Goal: Find contact information: Find contact information

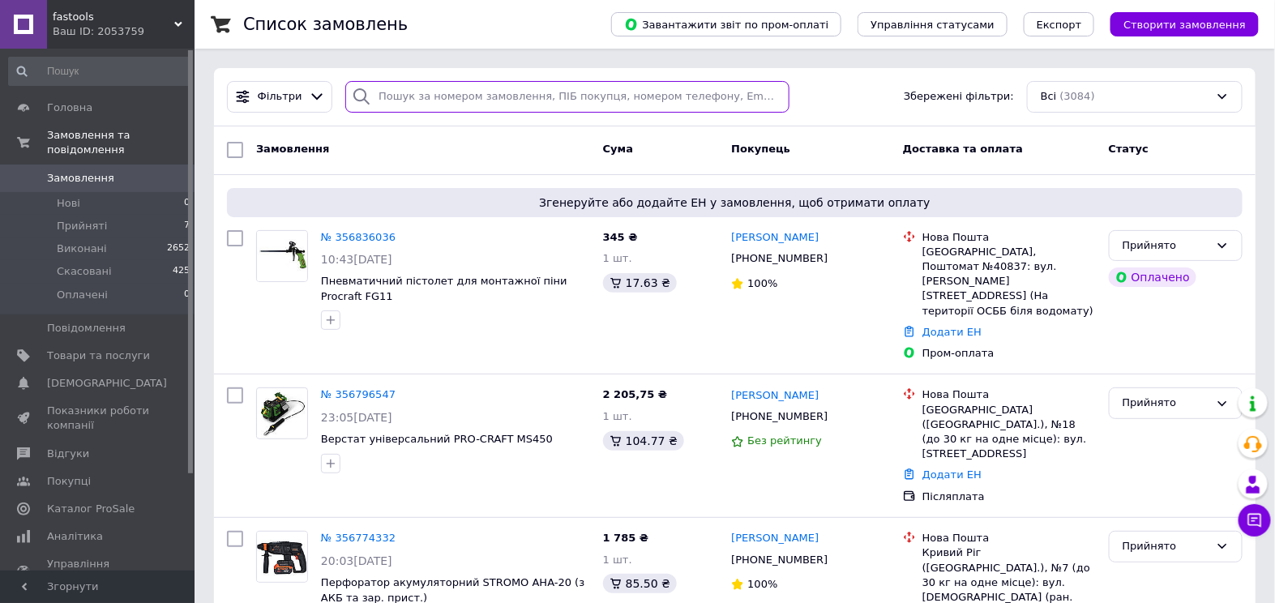
click at [529, 94] on input "search" at bounding box center [567, 97] width 444 height 32
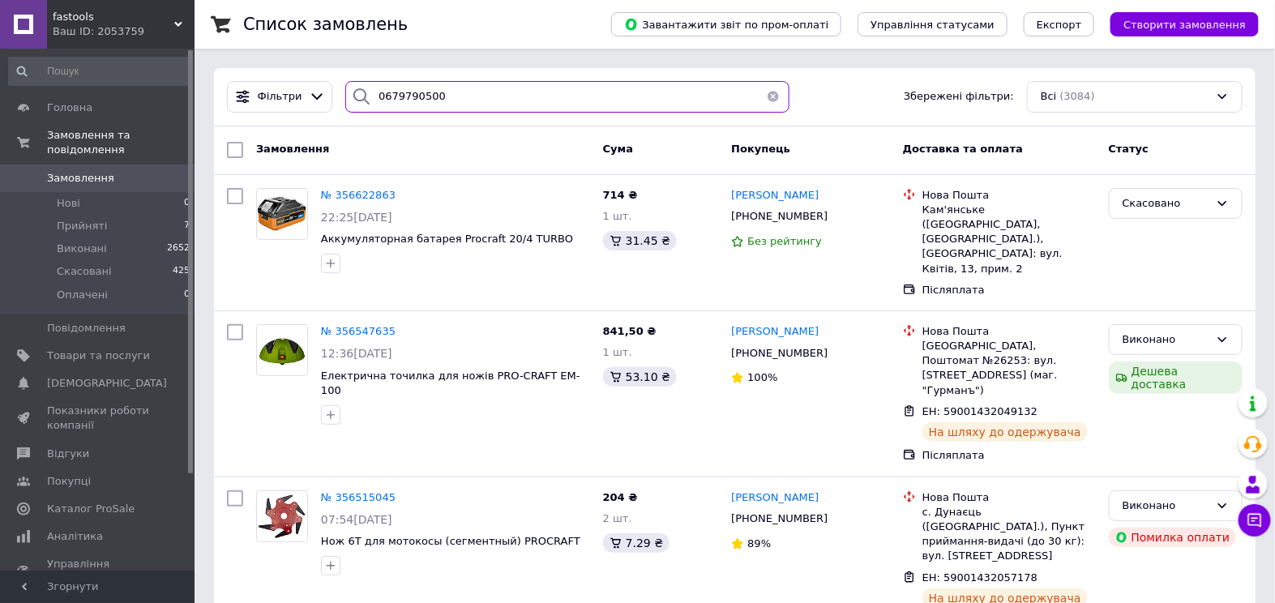
drag, startPoint x: 485, startPoint y: 96, endPoint x: 311, endPoint y: 76, distance: 174.7
click at [311, 76] on div "Фільтри 0679790500 Збережені фільтри: Всі (3084)" at bounding box center [735, 97] width 1042 height 58
paste input "797"
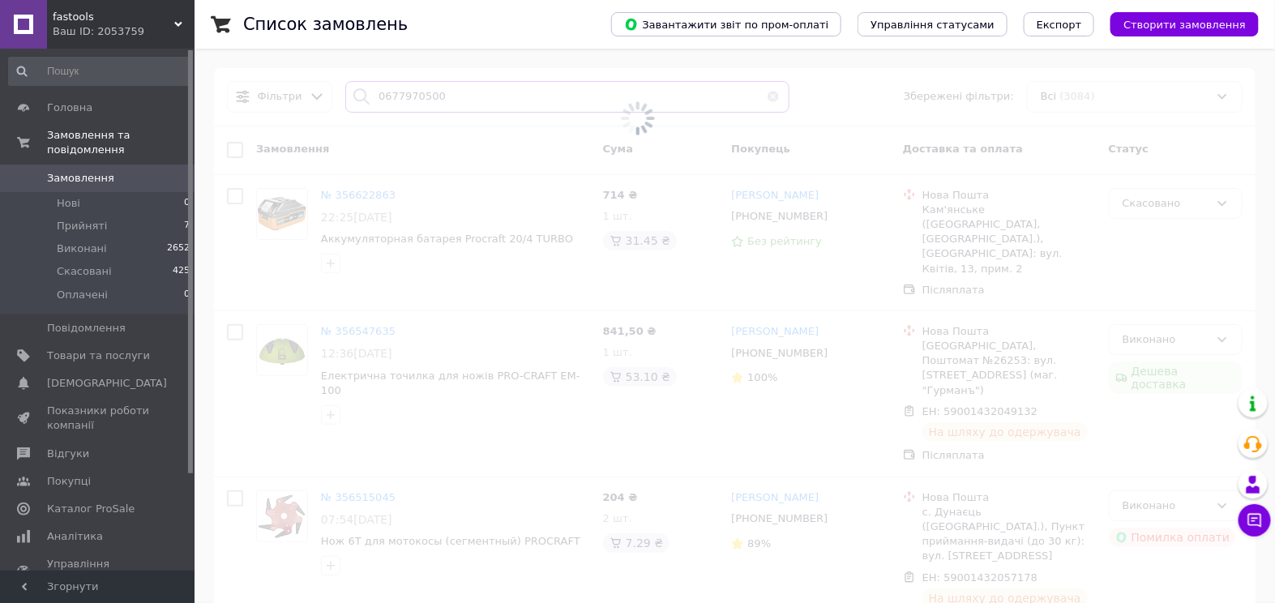
type input "0677970500"
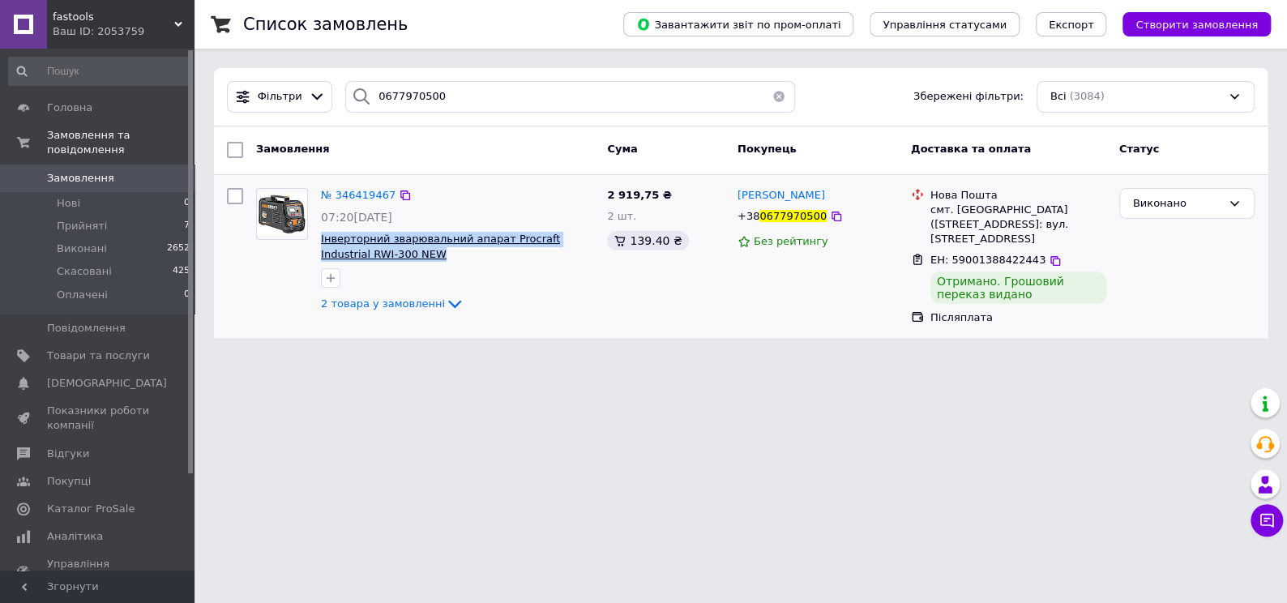
drag, startPoint x: 397, startPoint y: 256, endPoint x: 322, endPoint y: 238, distance: 77.5
click at [322, 238] on span "Інверторний зварювальний апарат Procraft Industrial RWI-300 NEW" at bounding box center [457, 247] width 273 height 30
copy span "Інверторний зварювальний апарат Procraft Industrial RWI-300 NEW"
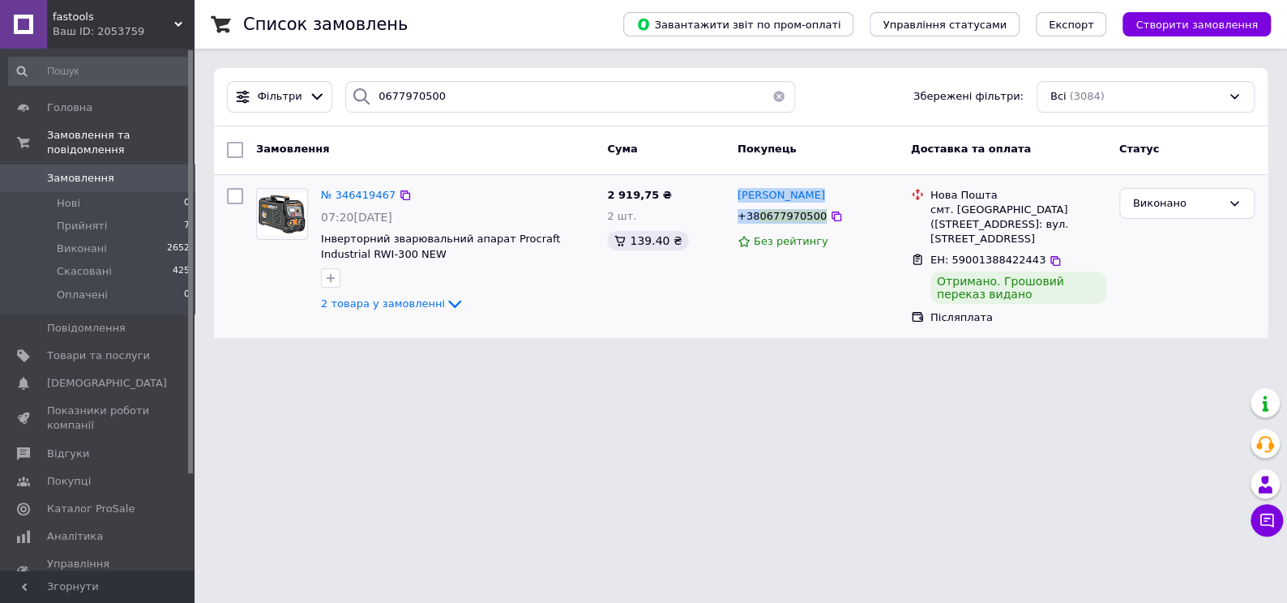
drag, startPoint x: 814, startPoint y: 213, endPoint x: 784, endPoint y: 586, distance: 374.1
click at [734, 190] on div "[PERSON_NAME] [PHONE_NUMBER] Без рейтингу" at bounding box center [817, 257] width 173 height 151
copy div "[PERSON_NAME] [PHONE_NUMBER]"
drag, startPoint x: 930, startPoint y: 212, endPoint x: 916, endPoint y: 496, distance: 284.9
click at [1054, 219] on div "смт. [GEOGRAPHIC_DATA] ([STREET_ADDRESS]: вул. [STREET_ADDRESS]" at bounding box center [1019, 225] width 176 height 45
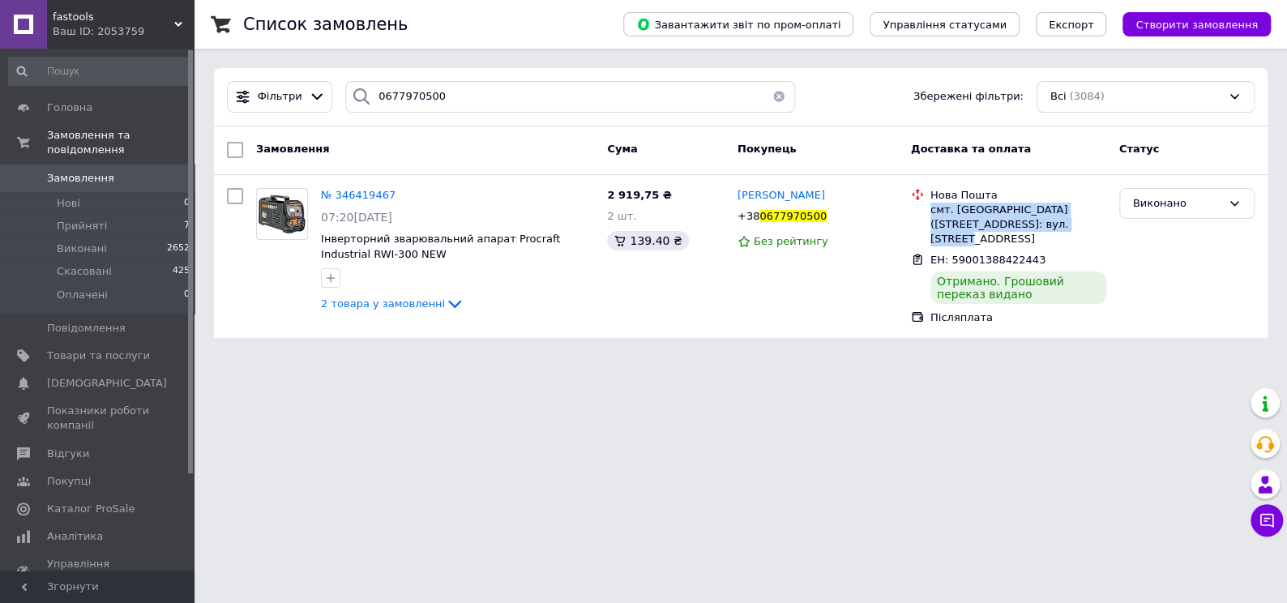
copy div "смт. [GEOGRAPHIC_DATA] ([STREET_ADDRESS]: вул. [STREET_ADDRESS]"
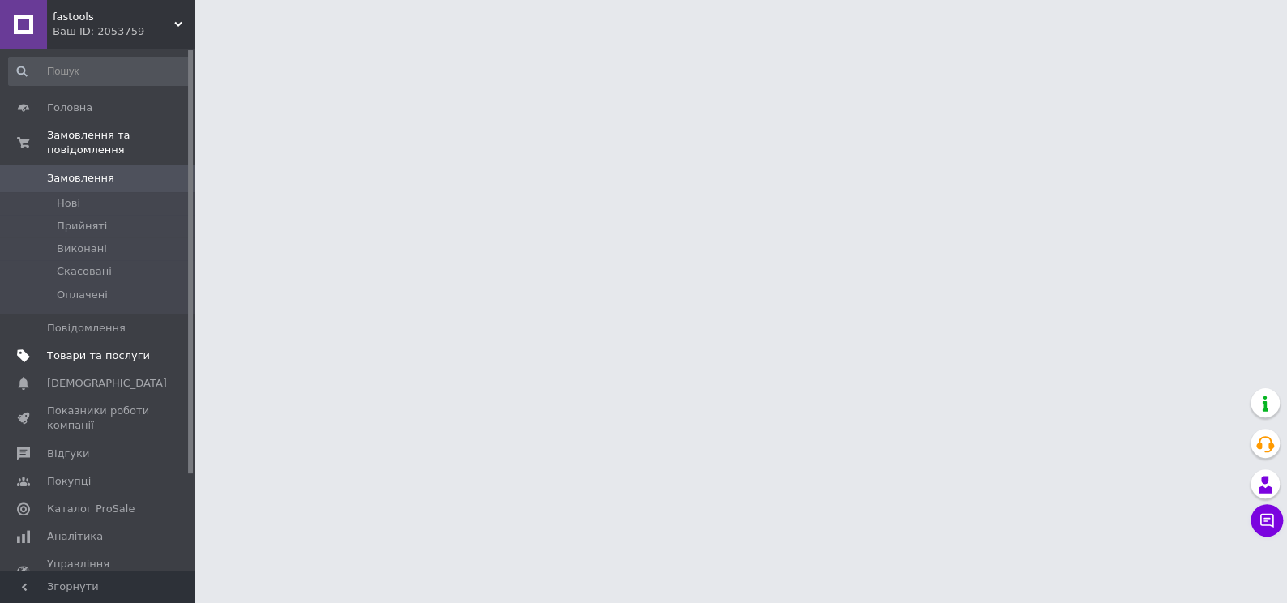
click at [102, 349] on span "Товари та послуги" at bounding box center [98, 356] width 103 height 15
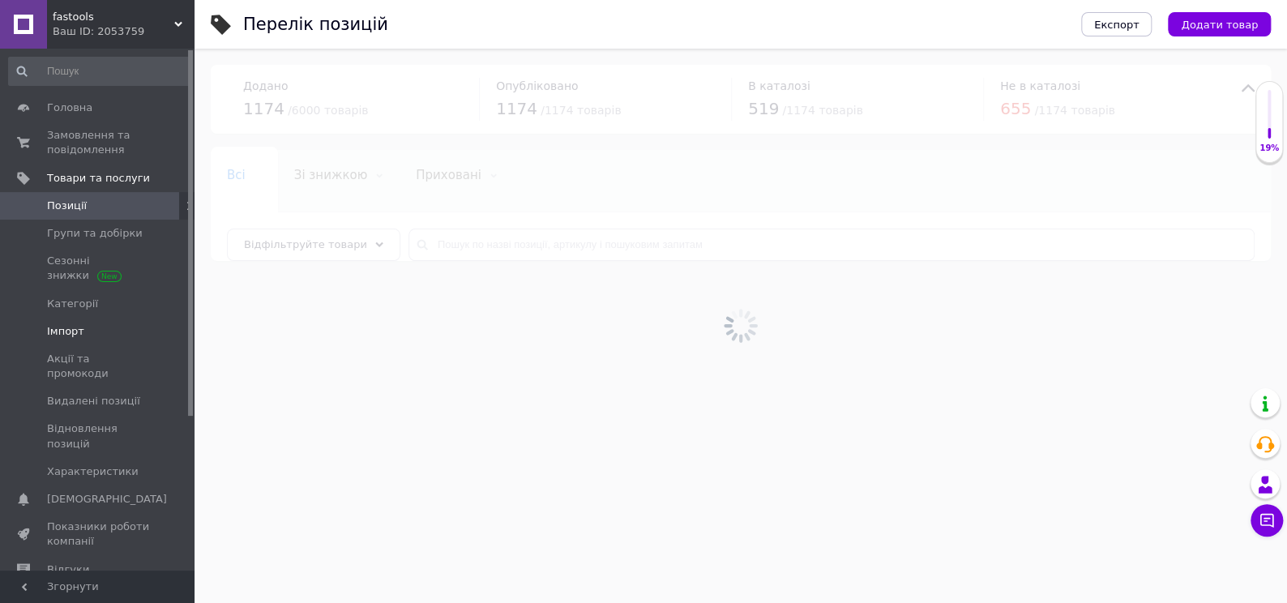
click at [92, 335] on span "Імпорт" at bounding box center [98, 331] width 103 height 15
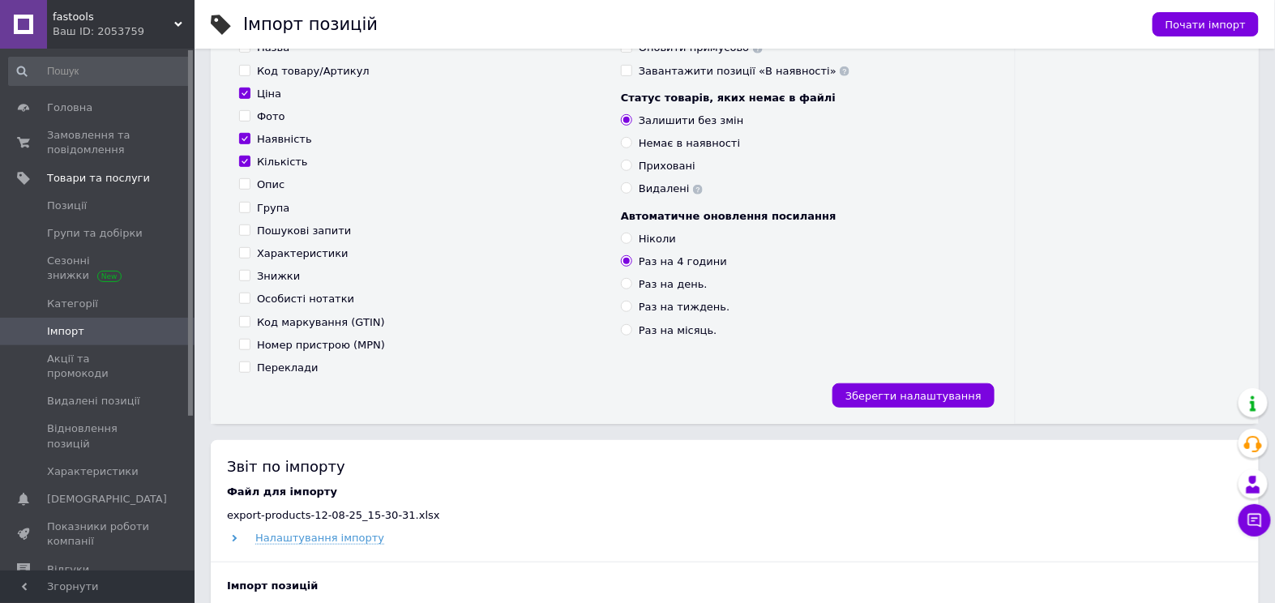
scroll to position [516, 0]
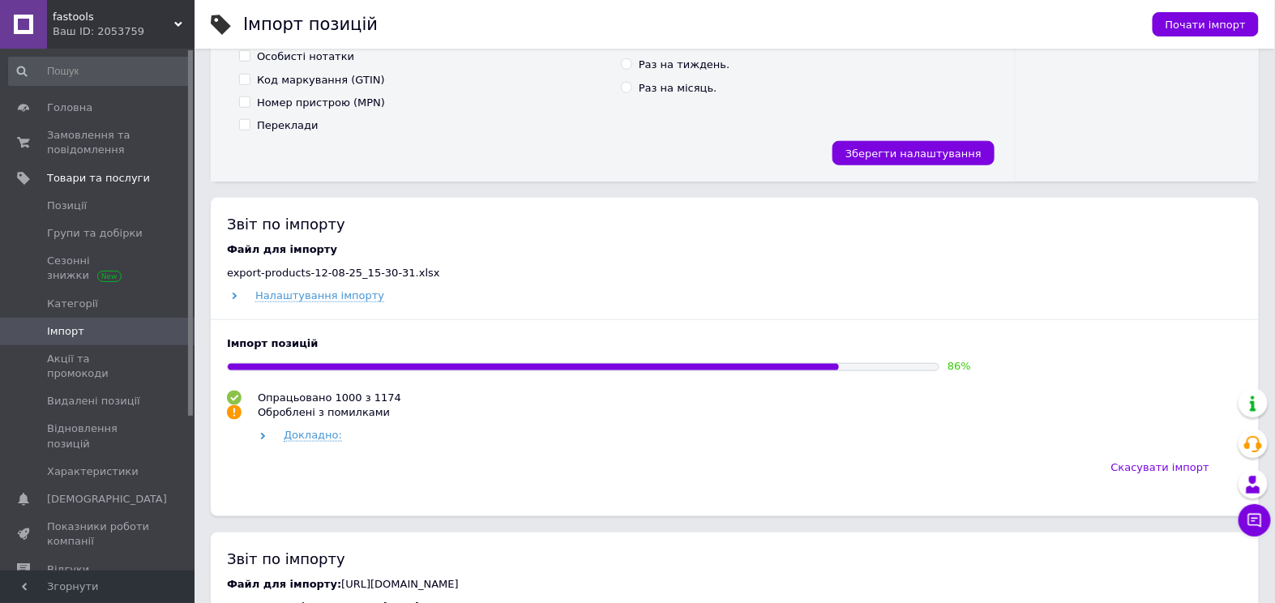
click at [169, 24] on div "Ваш ID: 2053759" at bounding box center [124, 31] width 142 height 15
